Goal: Task Accomplishment & Management: Manage account settings

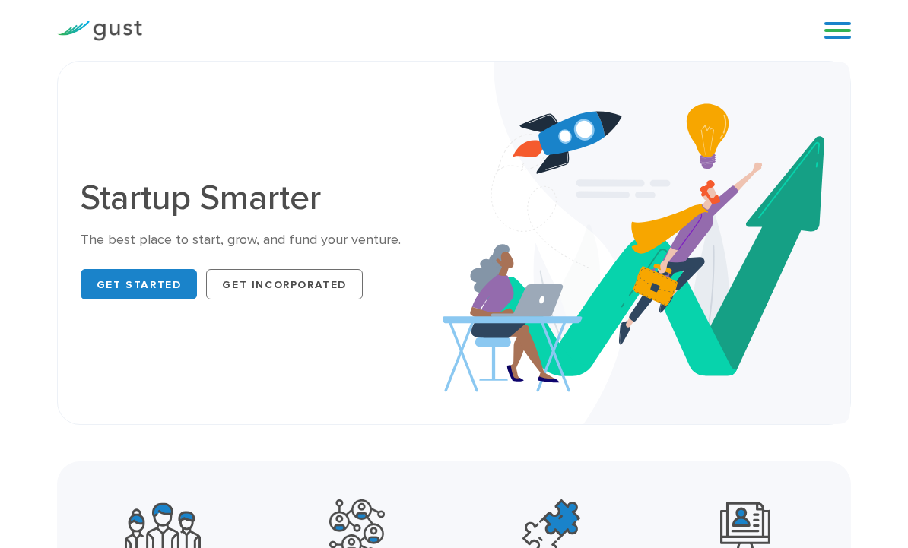
click at [870, 46] on div "Start your Journey Accelerate your Progress Raise Capital Get Incorporated Blog…" at bounding box center [454, 30] width 908 height 61
click at [845, 24] on link at bounding box center [837, 30] width 27 height 23
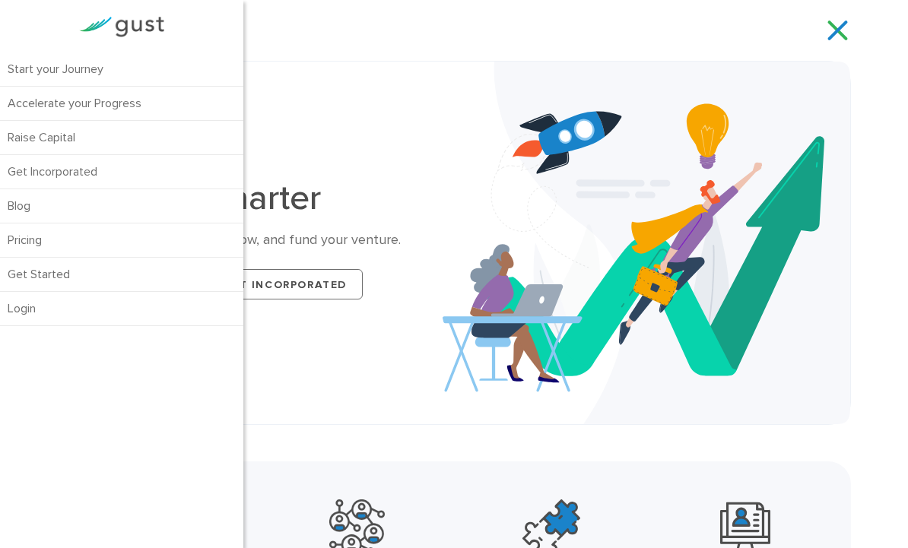
click at [337, 229] on div "Startup Smarter The best place to start, grow, and fund your venture. Get Start…" at bounding box center [262, 242] width 362 height 123
click at [386, 147] on div "Startup Smarter The best place to start, grow, and fund your venture. Get Start…" at bounding box center [454, 242] width 770 height 317
click at [505, 217] on img at bounding box center [645, 243] width 407 height 363
click at [844, 19] on link at bounding box center [837, 30] width 27 height 23
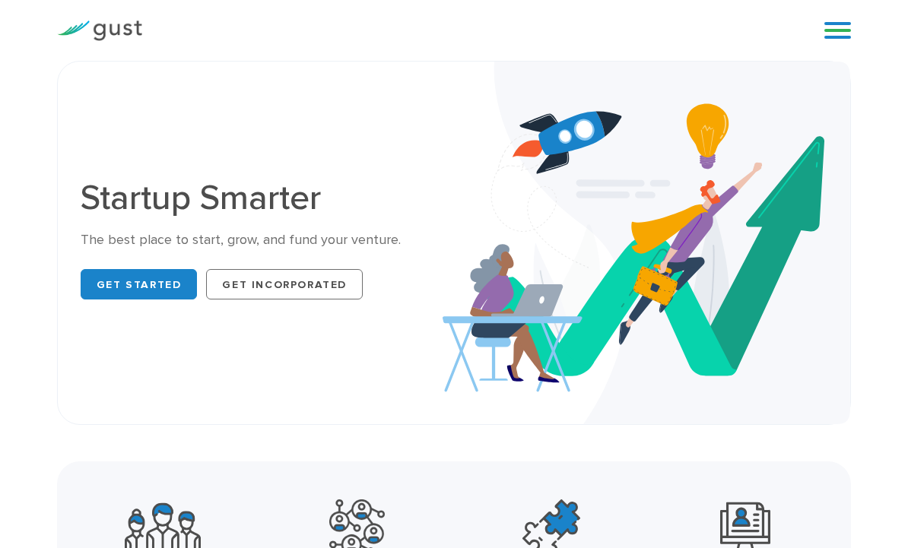
click at [845, 41] on link at bounding box center [837, 30] width 27 height 23
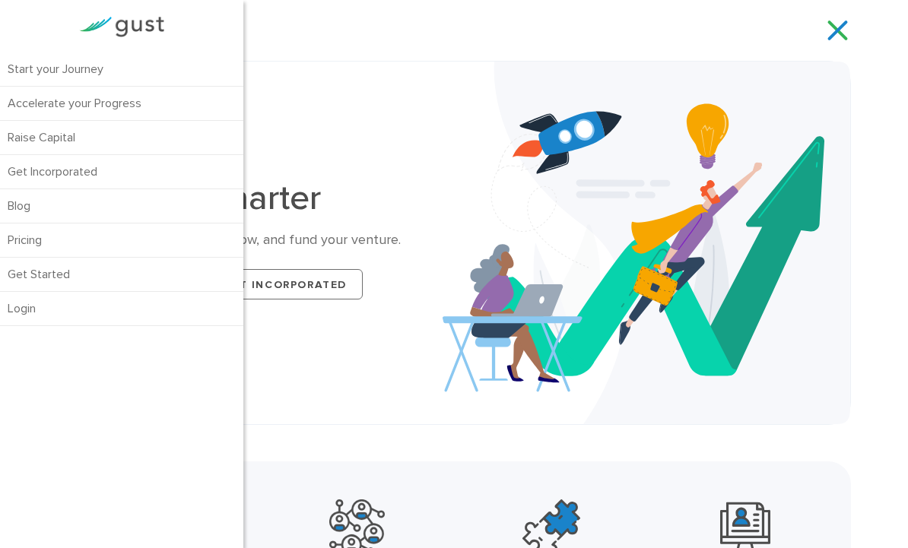
click at [576, 216] on img at bounding box center [645, 243] width 407 height 363
click at [515, 135] on img at bounding box center [645, 243] width 407 height 363
click at [835, 35] on link at bounding box center [837, 30] width 27 height 23
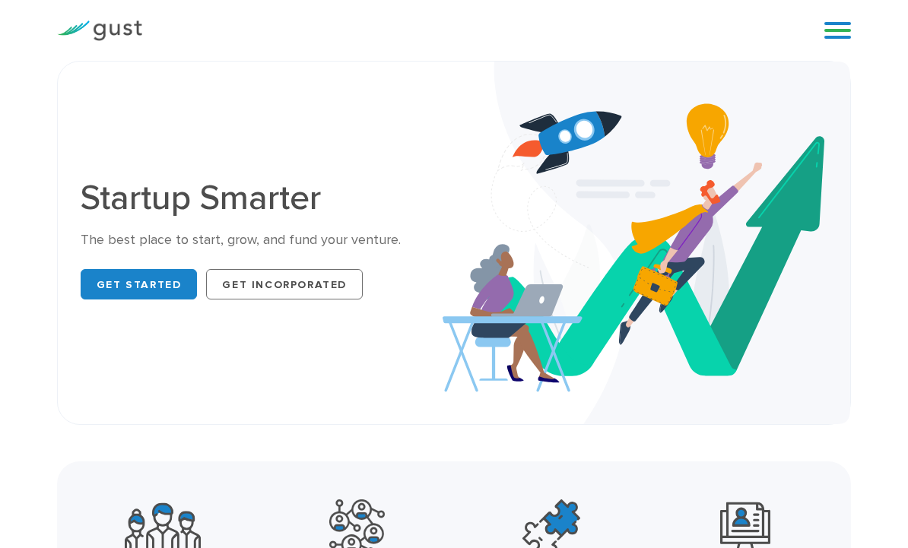
click at [845, 27] on link at bounding box center [837, 30] width 27 height 23
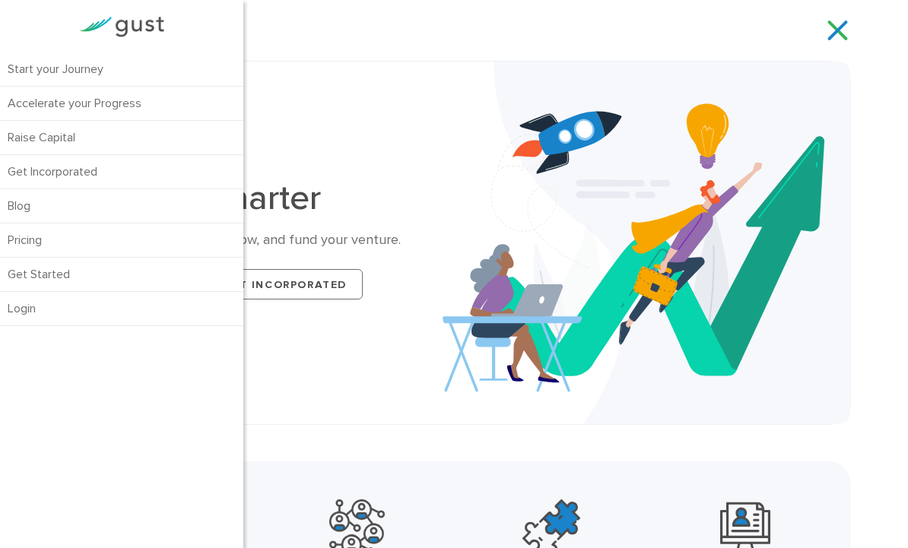
click at [847, 32] on link at bounding box center [837, 30] width 27 height 23
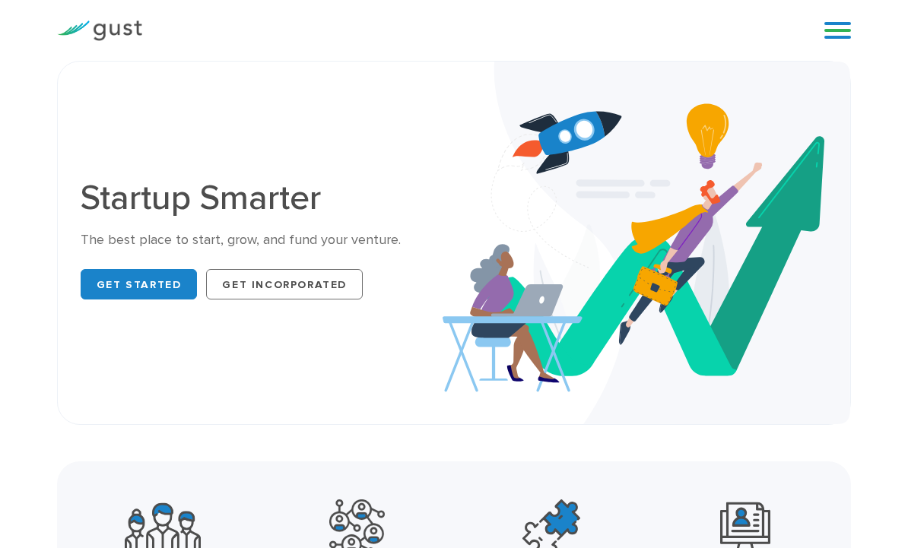
click at [839, 30] on link at bounding box center [837, 30] width 27 height 23
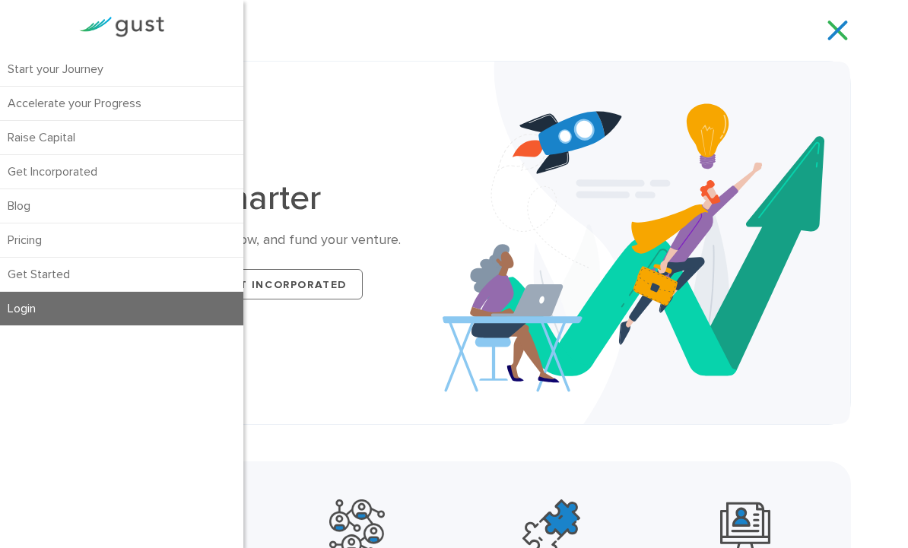
click at [131, 306] on link "Login" at bounding box center [121, 308] width 243 height 33
